Goal: Task Accomplishment & Management: Use online tool/utility

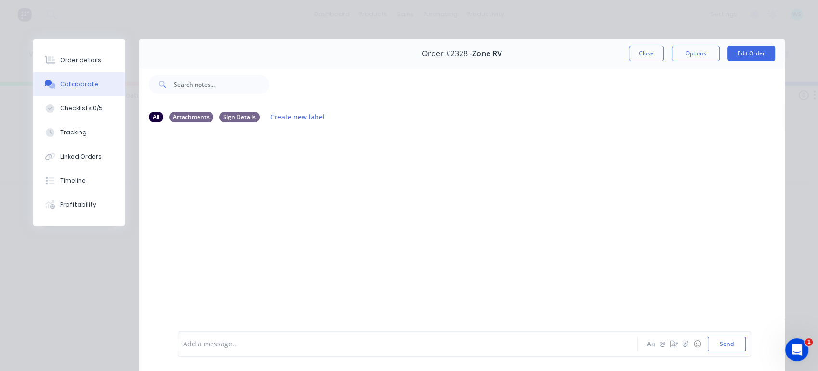
scroll to position [0, 2750]
click at [629, 54] on button "Close" at bounding box center [646, 53] width 35 height 15
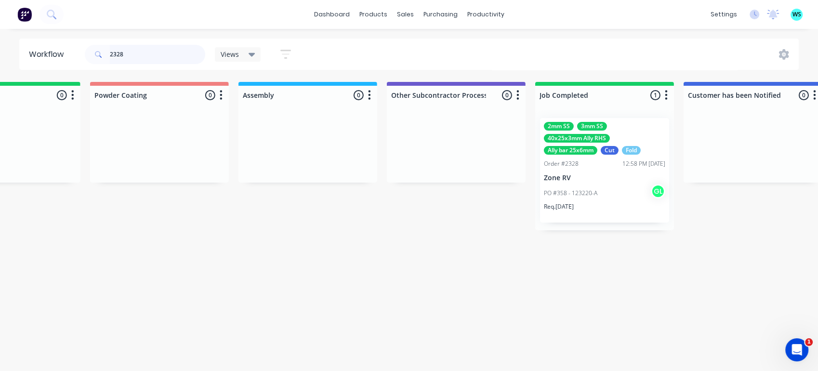
drag, startPoint x: 132, startPoint y: 49, endPoint x: 95, endPoint y: 39, distance: 38.4
click at [96, 39] on header "Workflow 2328 Views Save new view None (Default) edit [PERSON_NAME] edit [PERSO…" at bounding box center [409, 54] width 780 height 31
type input "power"
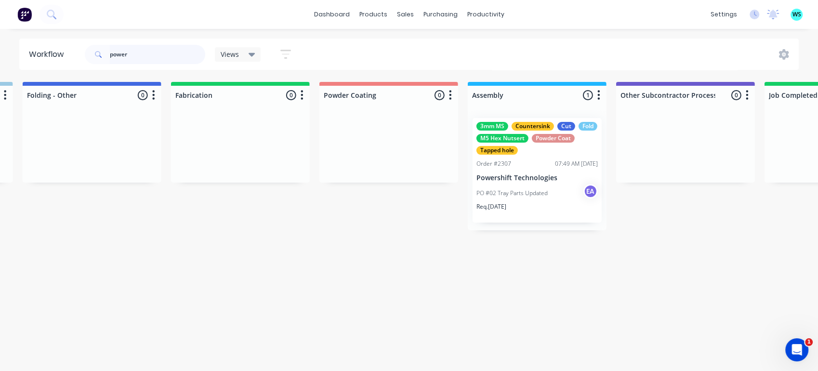
scroll to position [0, 2543]
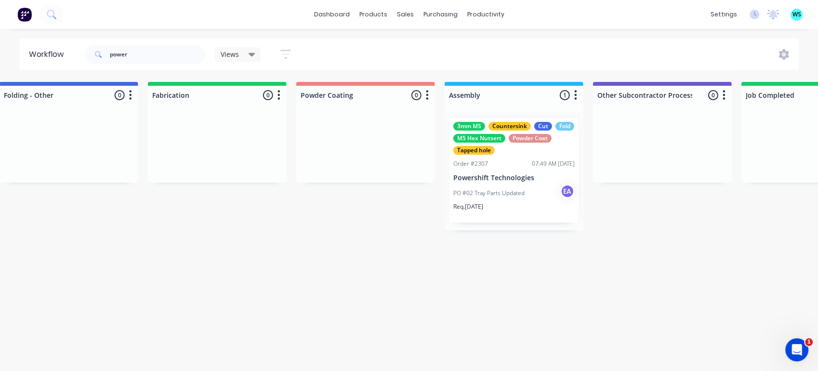
click at [524, 188] on div "PO #02 Tray Parts Updated EA" at bounding box center [513, 193] width 121 height 18
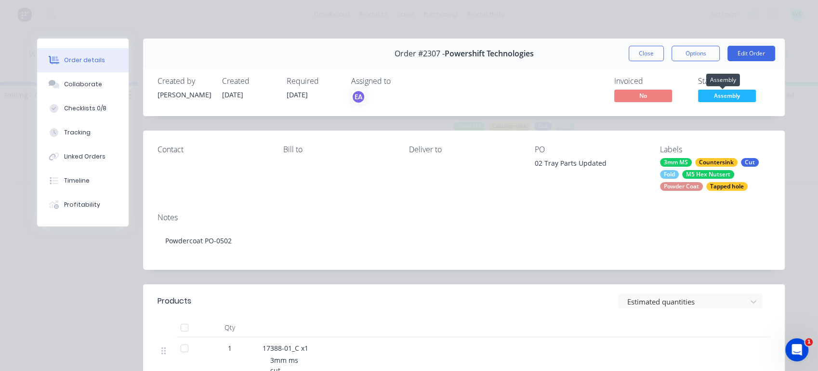
click at [725, 98] on span "Assembly" at bounding box center [727, 96] width 58 height 12
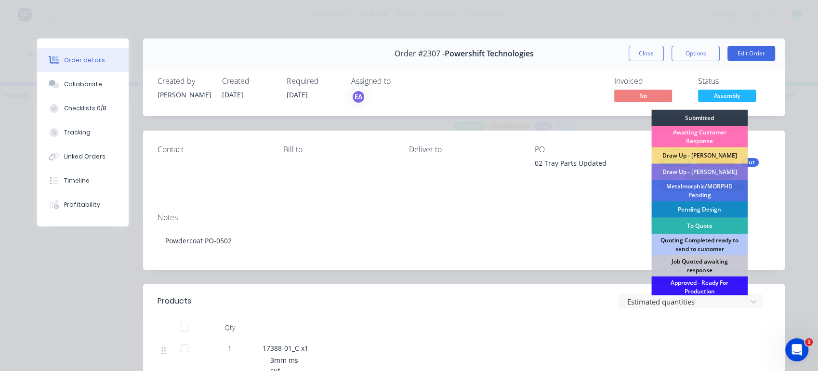
click at [312, 304] on div "Estimated quantities" at bounding box center [529, 301] width 483 height 14
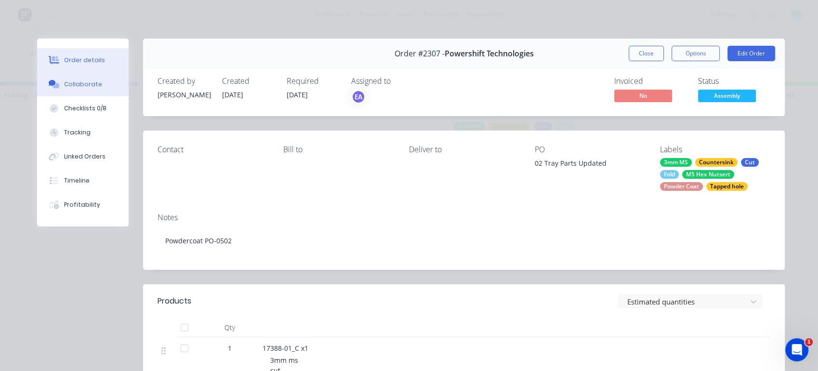
click at [108, 84] on button "Collaborate" at bounding box center [83, 84] width 92 height 24
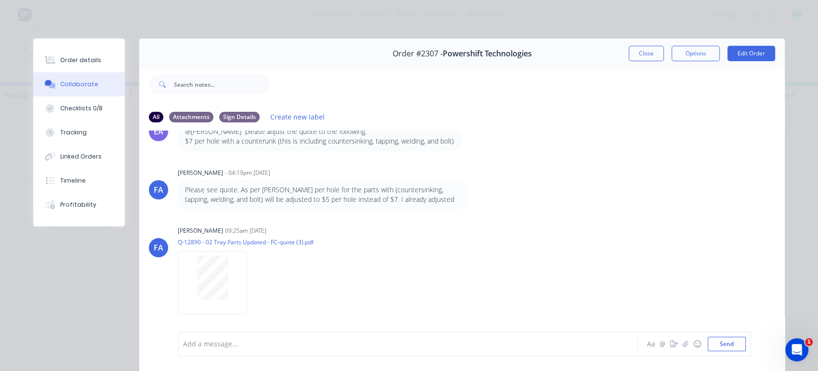
scroll to position [321, 0]
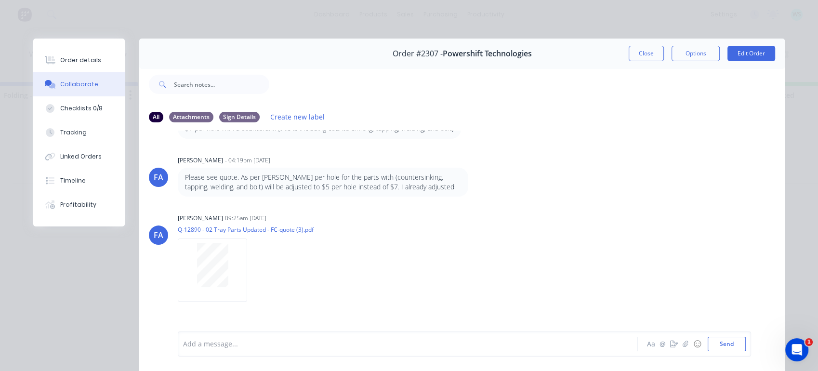
click at [233, 341] on div at bounding box center [394, 344] width 421 height 10
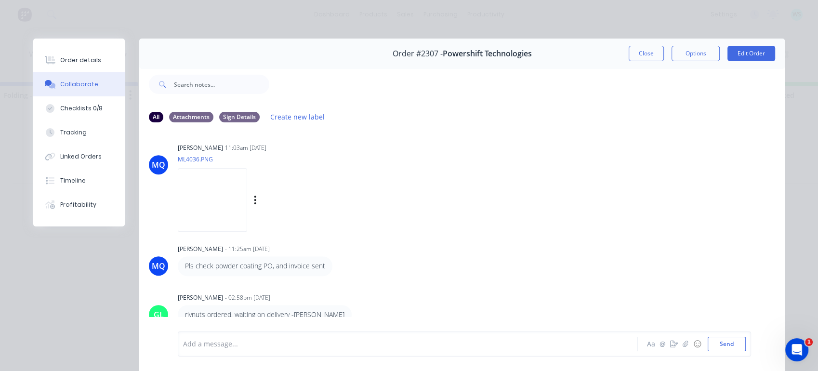
scroll to position [565, 0]
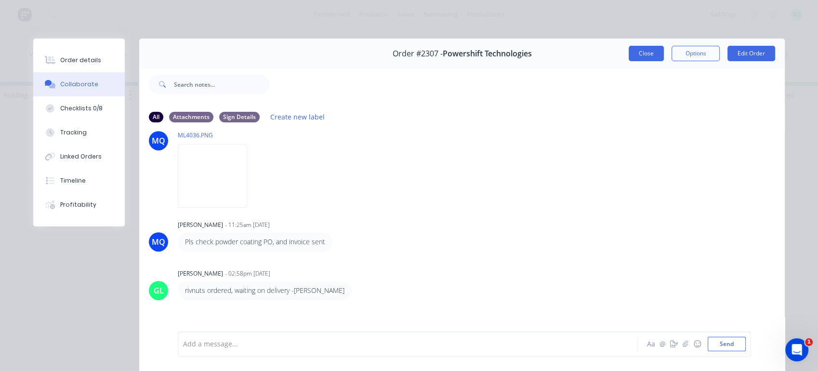
click at [651, 58] on button "Close" at bounding box center [646, 53] width 35 height 15
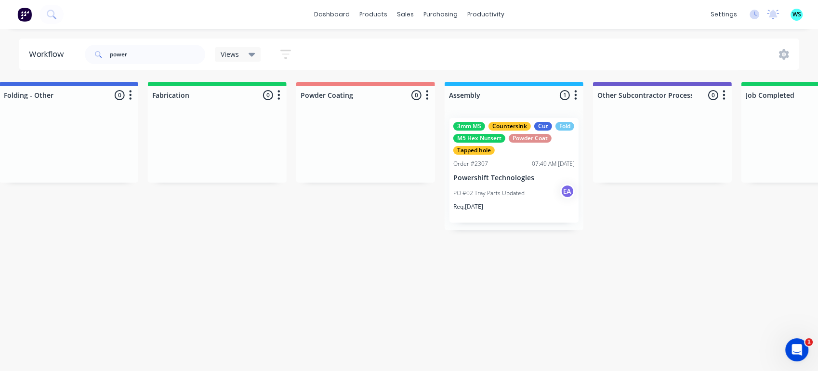
click at [497, 186] on div "PO #02 Tray Parts Updated EA" at bounding box center [513, 193] width 121 height 18
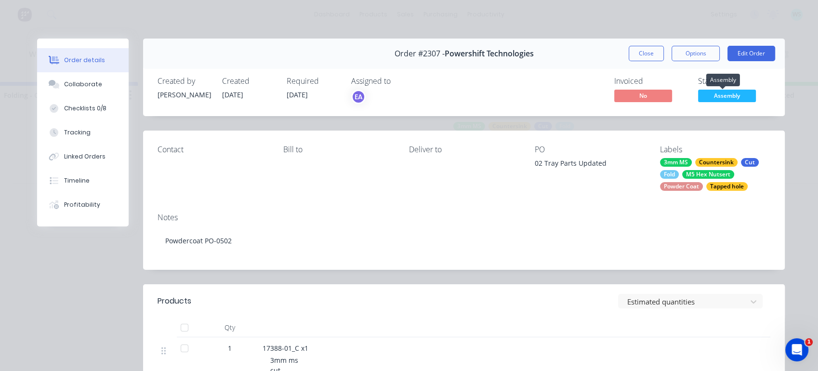
click at [708, 96] on span "Assembly" at bounding box center [727, 96] width 58 height 12
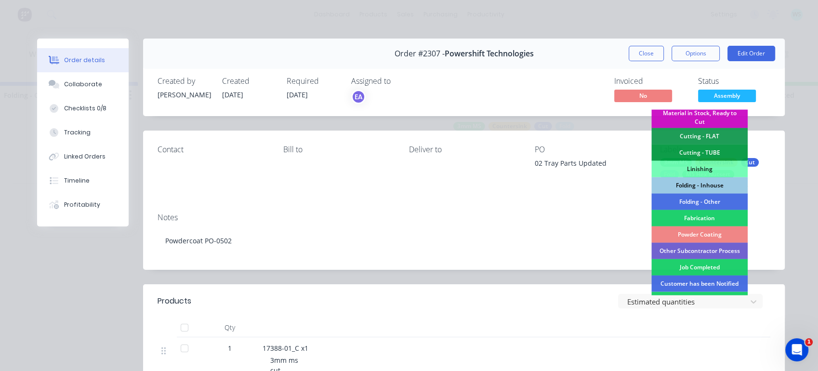
scroll to position [267, 0]
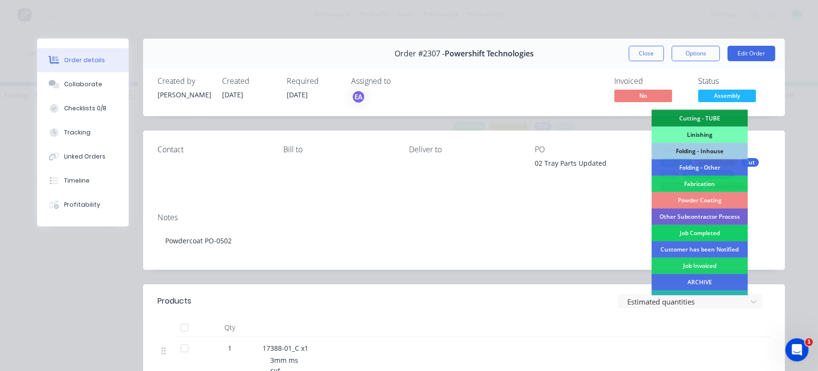
click at [692, 228] on div "Job Completed" at bounding box center [699, 233] width 96 height 16
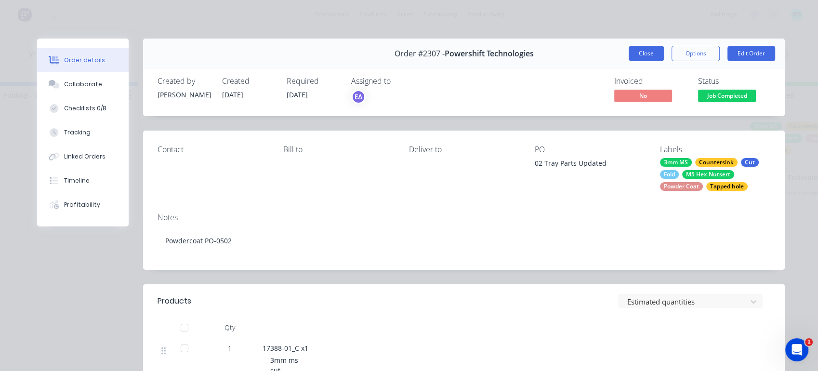
click at [655, 54] on button "Close" at bounding box center [646, 53] width 35 height 15
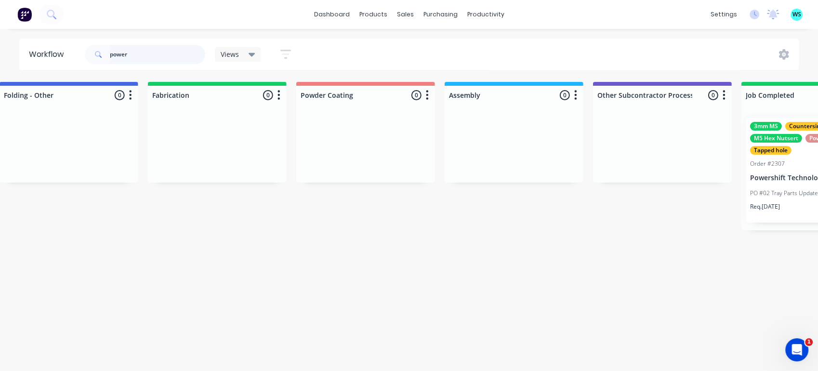
drag, startPoint x: 113, startPoint y: 47, endPoint x: 25, endPoint y: 32, distance: 89.3
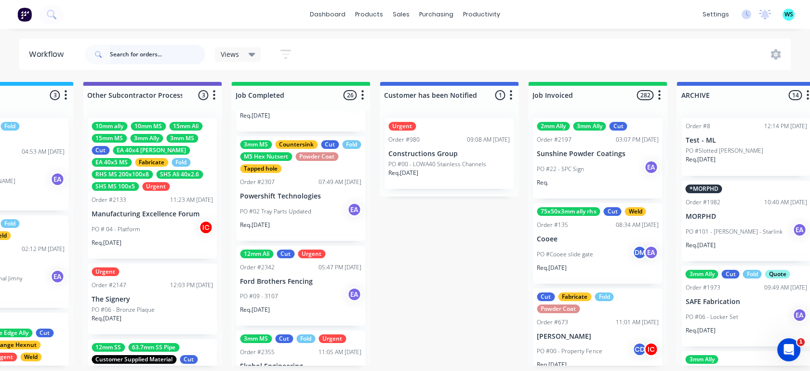
scroll to position [1391, 0]
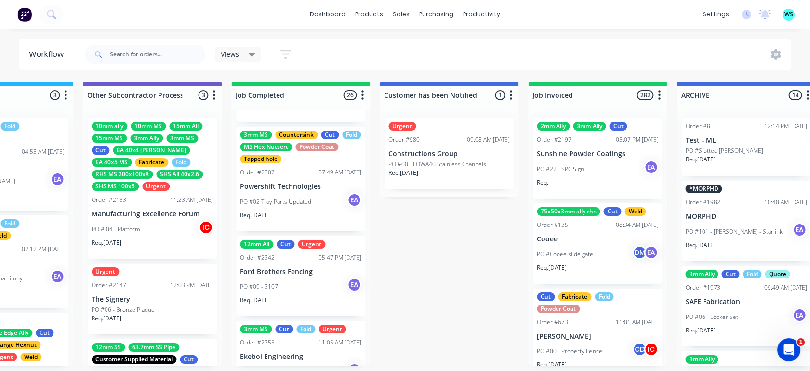
click at [282, 211] on div "Req. [DATE]" at bounding box center [300, 219] width 121 height 16
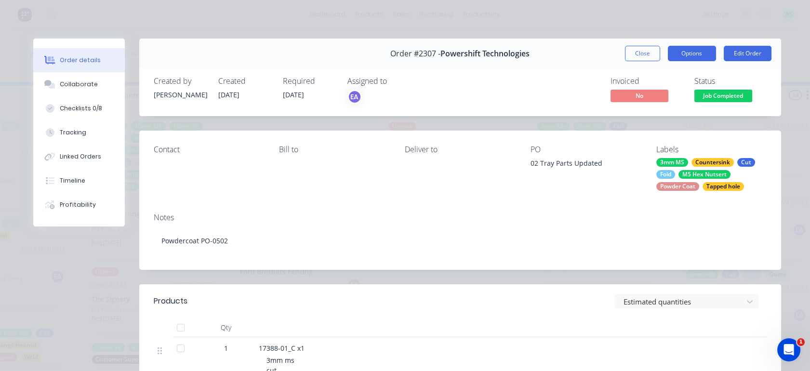
click at [685, 57] on button "Options" at bounding box center [692, 53] width 48 height 15
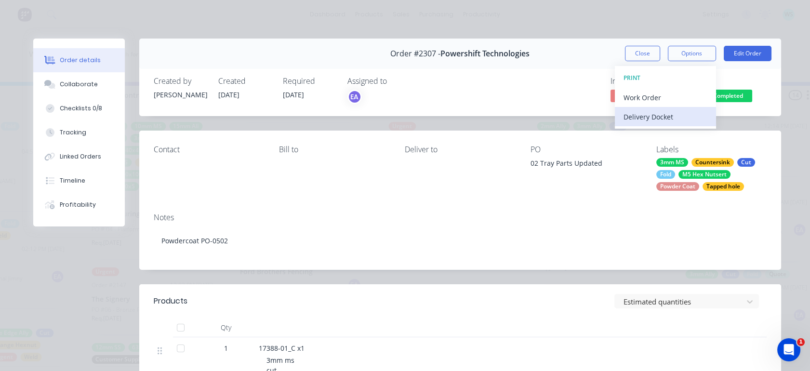
click at [647, 113] on div "Delivery Docket" at bounding box center [665, 117] width 84 height 14
click at [639, 118] on div "Standard" at bounding box center [665, 117] width 84 height 14
